Goal: Task Accomplishment & Management: Use online tool/utility

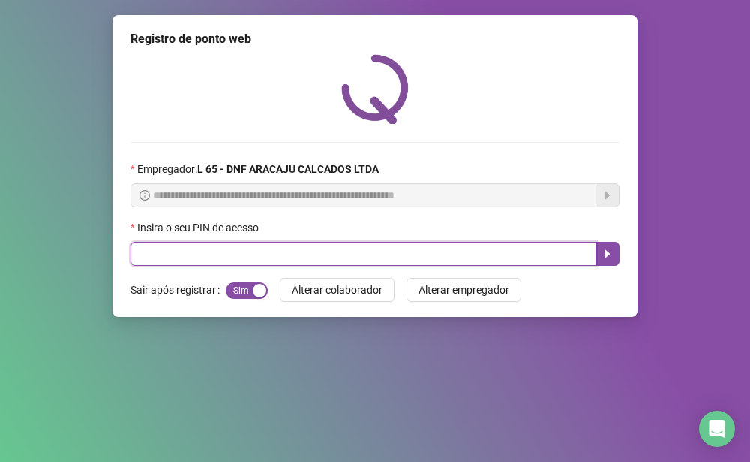
click at [225, 259] on input "text" at bounding box center [364, 254] width 466 height 24
type input "*"
type input "*****"
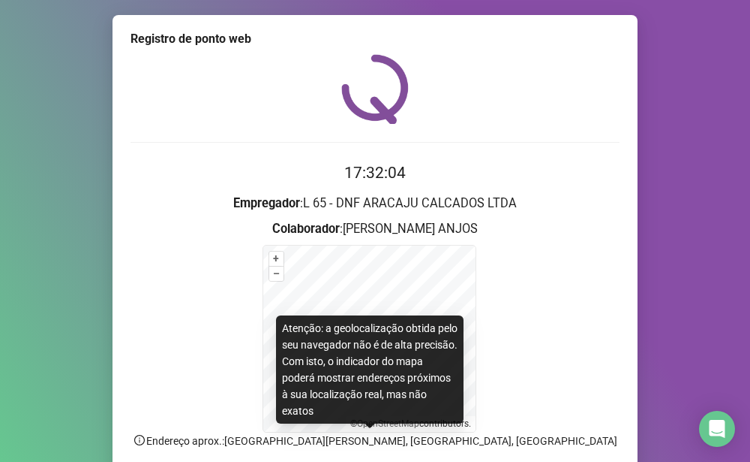
scroll to position [120, 0]
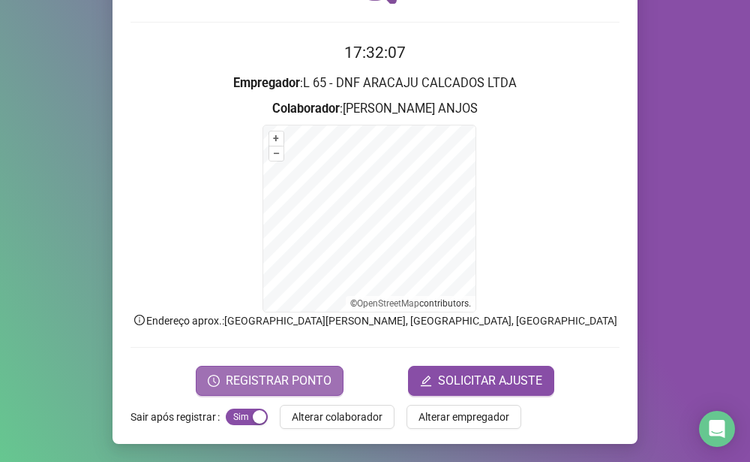
click at [253, 379] on span "REGISTRAR PONTO" at bounding box center [279, 380] width 106 height 18
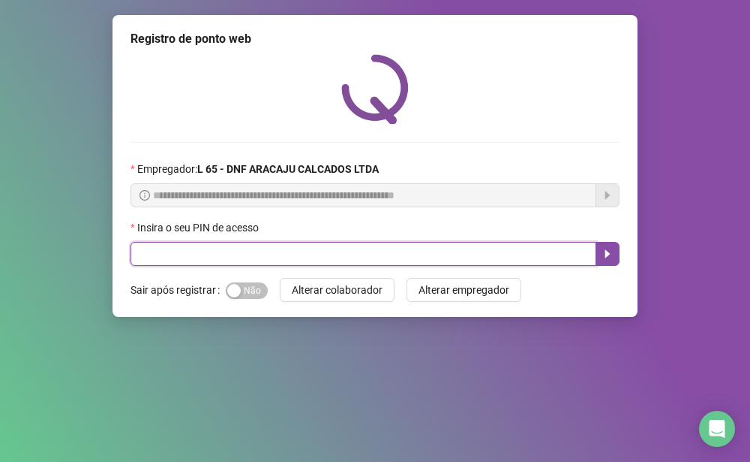
click at [170, 257] on input "text" at bounding box center [364, 254] width 466 height 24
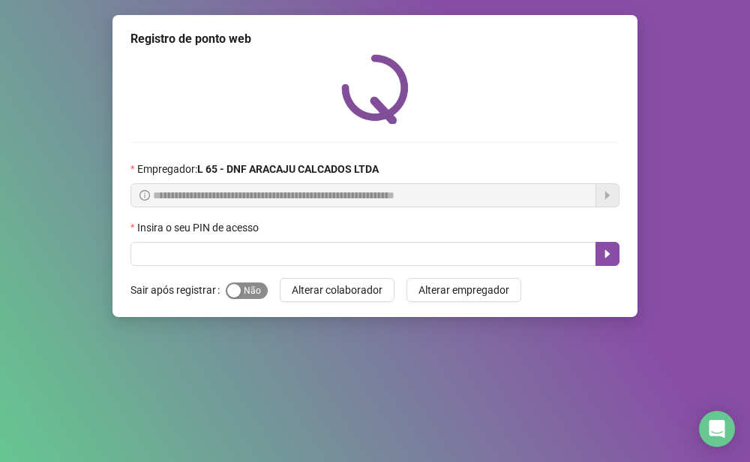
click at [242, 293] on span "Sim Não" at bounding box center [247, 290] width 42 height 17
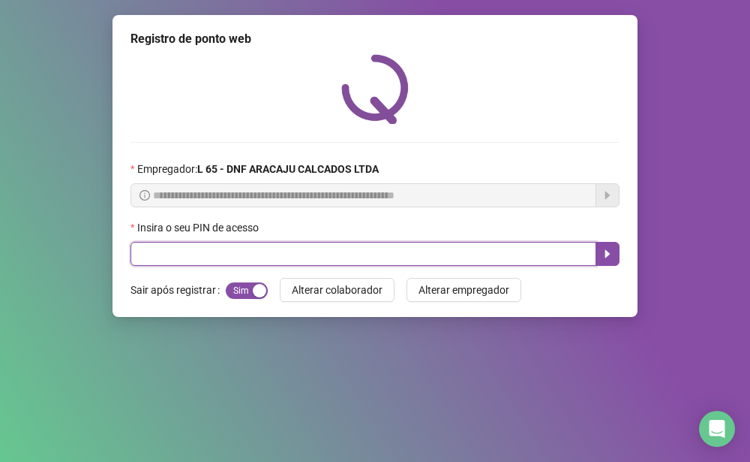
click at [150, 248] on input "text" at bounding box center [364, 254] width 466 height 24
type input "*****"
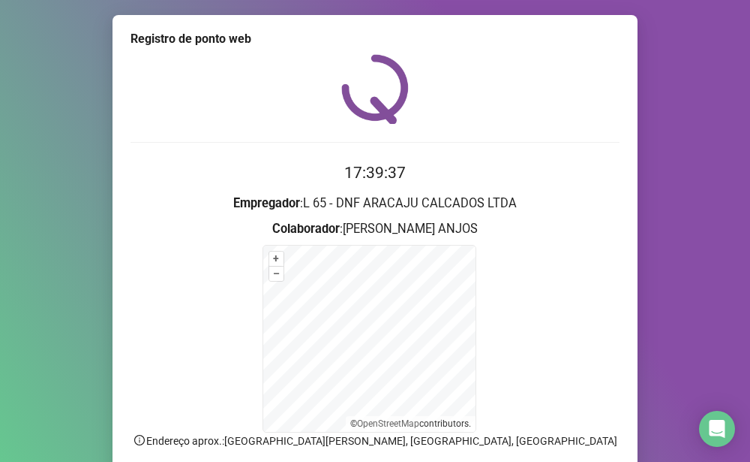
scroll to position [120, 0]
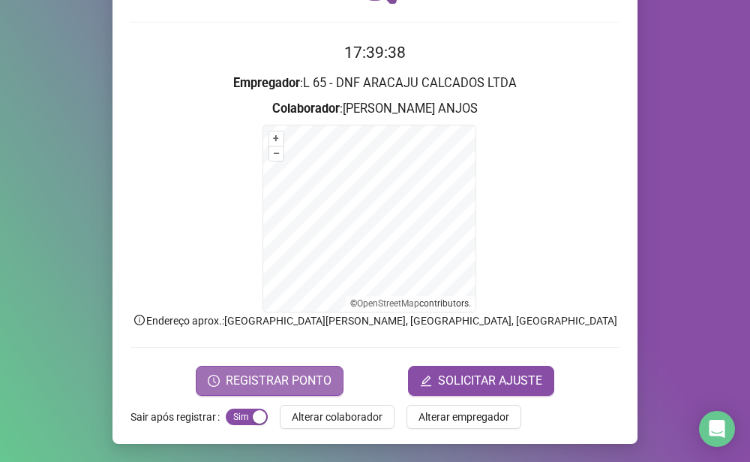
click at [260, 386] on span "REGISTRAR PONTO" at bounding box center [279, 380] width 106 height 18
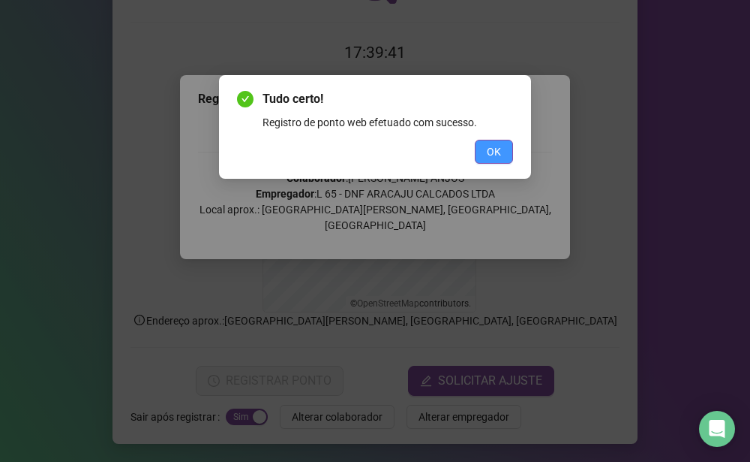
click at [509, 155] on button "OK" at bounding box center [494, 152] width 38 height 24
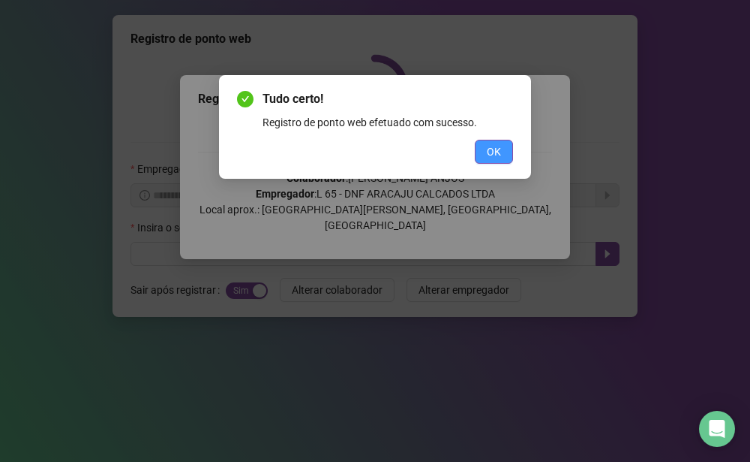
scroll to position [0, 0]
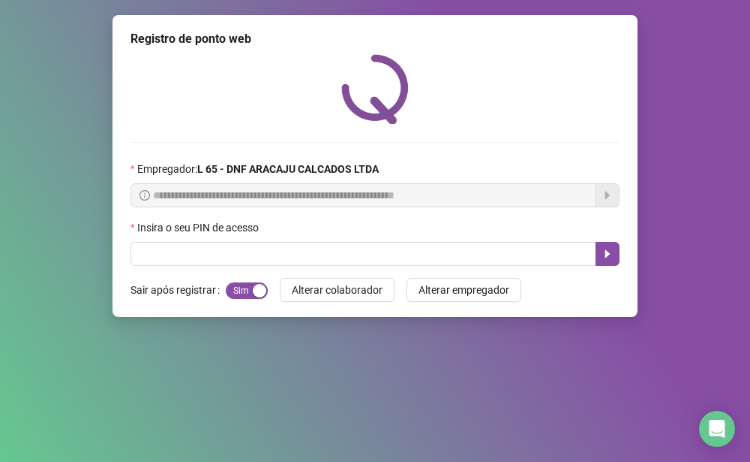
drag, startPoint x: 251, startPoint y: 290, endPoint x: 203, endPoint y: 281, distance: 49.7
click at [203, 281] on div "Sair após registrar Sim Não" at bounding box center [199, 290] width 137 height 24
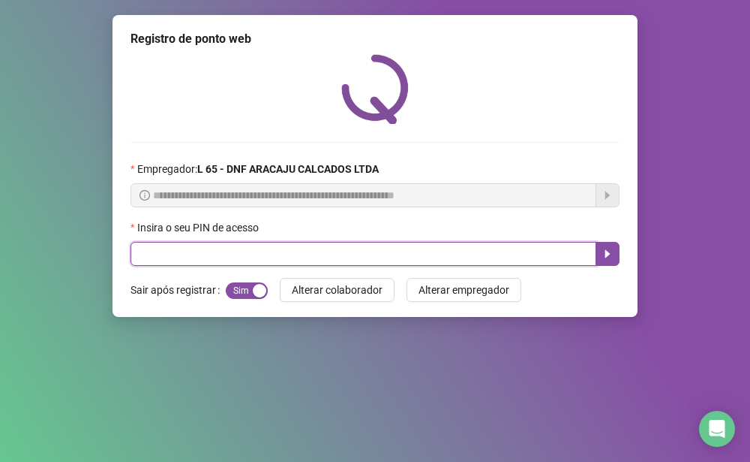
click at [202, 253] on input "text" at bounding box center [364, 254] width 466 height 24
type input "*****"
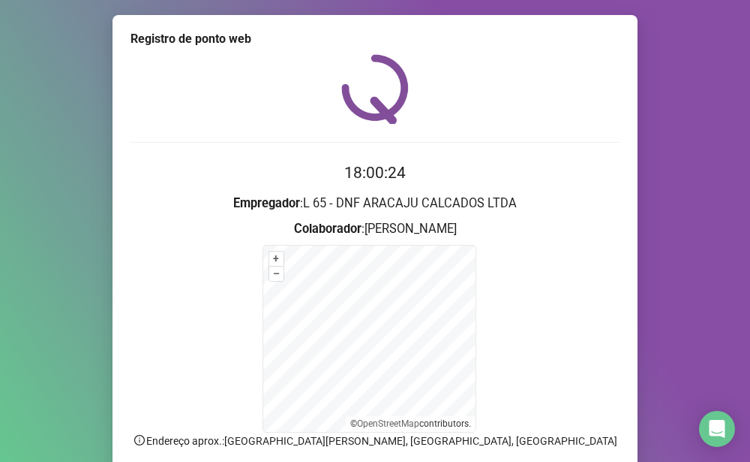
scroll to position [120, 0]
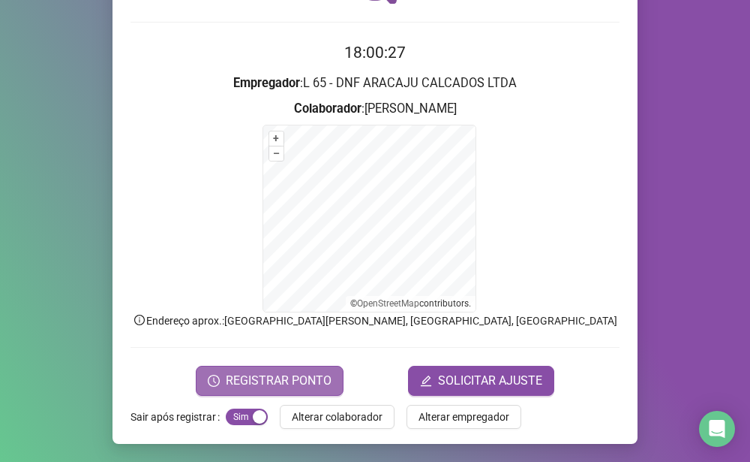
click at [290, 382] on span "REGISTRAR PONTO" at bounding box center [279, 380] width 106 height 18
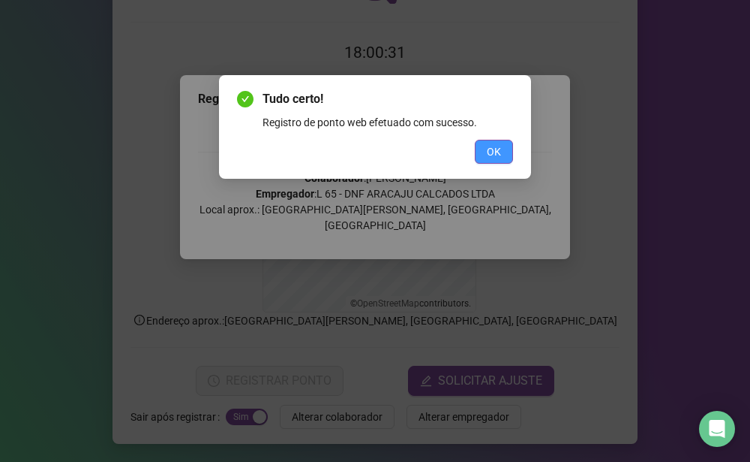
click at [490, 157] on span "OK" at bounding box center [494, 151] width 14 height 17
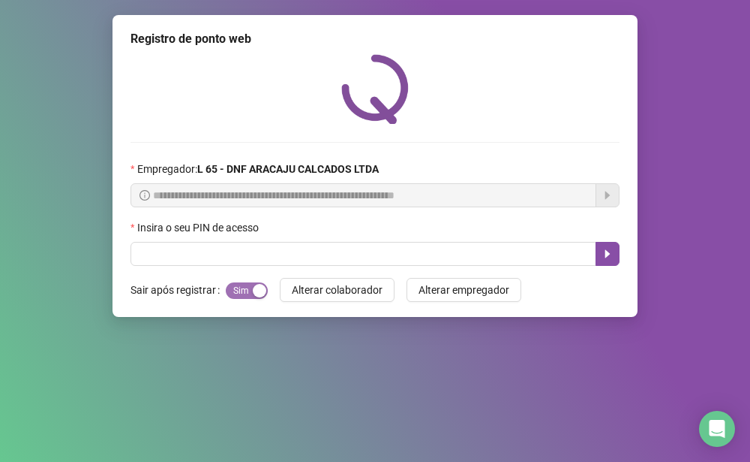
click at [230, 298] on span "Sim Não" at bounding box center [247, 290] width 42 height 17
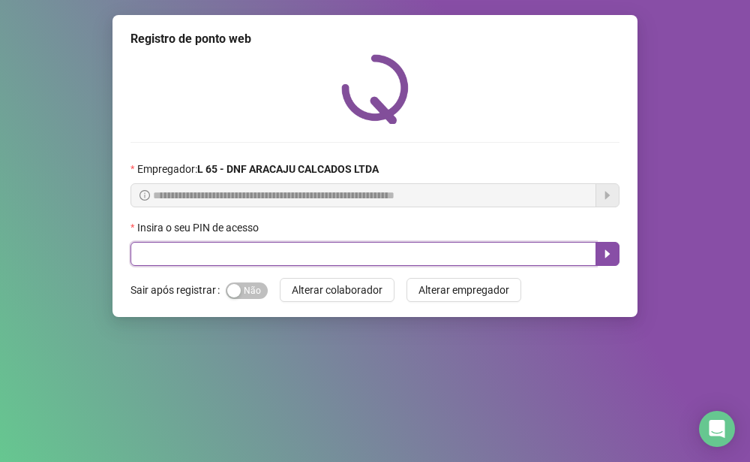
click at [227, 261] on input "text" at bounding box center [364, 254] width 466 height 24
type input "*****"
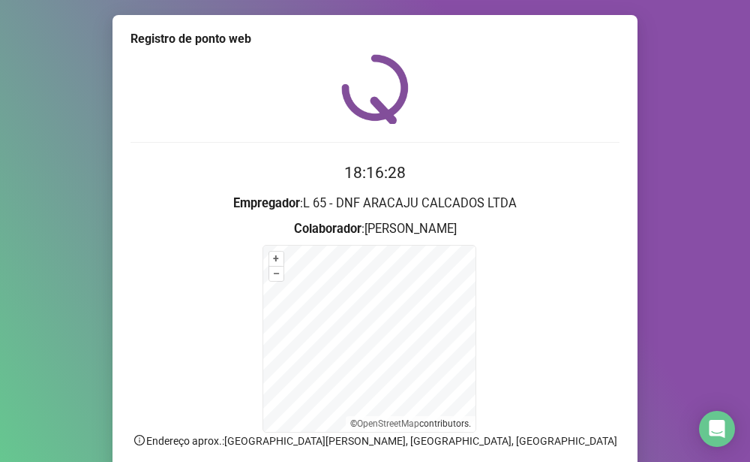
scroll to position [120, 0]
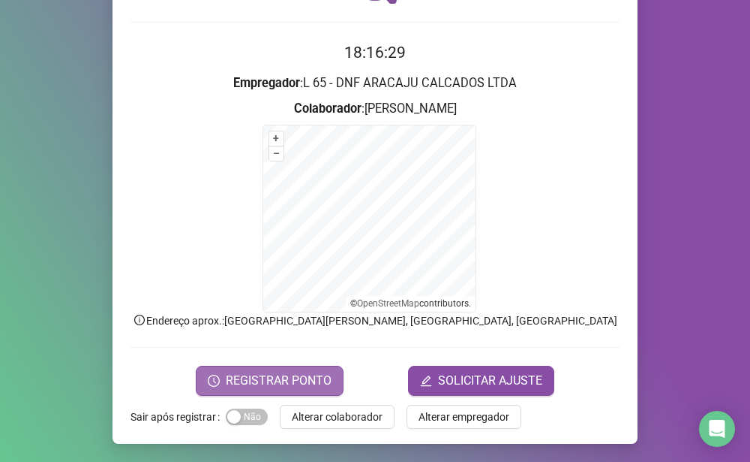
click at [265, 383] on span "REGISTRAR PONTO" at bounding box center [279, 380] width 106 height 18
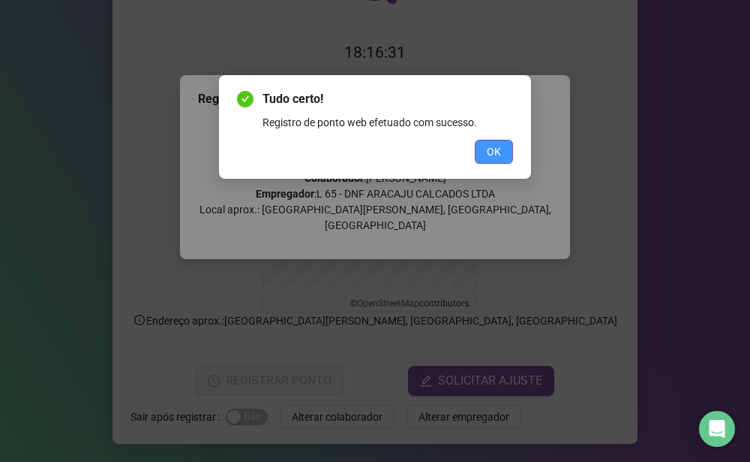
click at [490, 158] on span "OK" at bounding box center [494, 151] width 14 height 17
